Goal: Find specific page/section: Find specific page/section

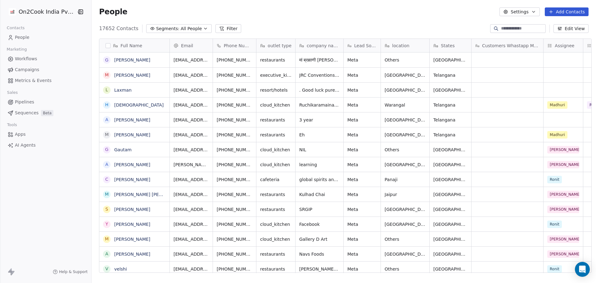
scroll to position [244, 502]
